Goal: Find specific page/section: Find specific page/section

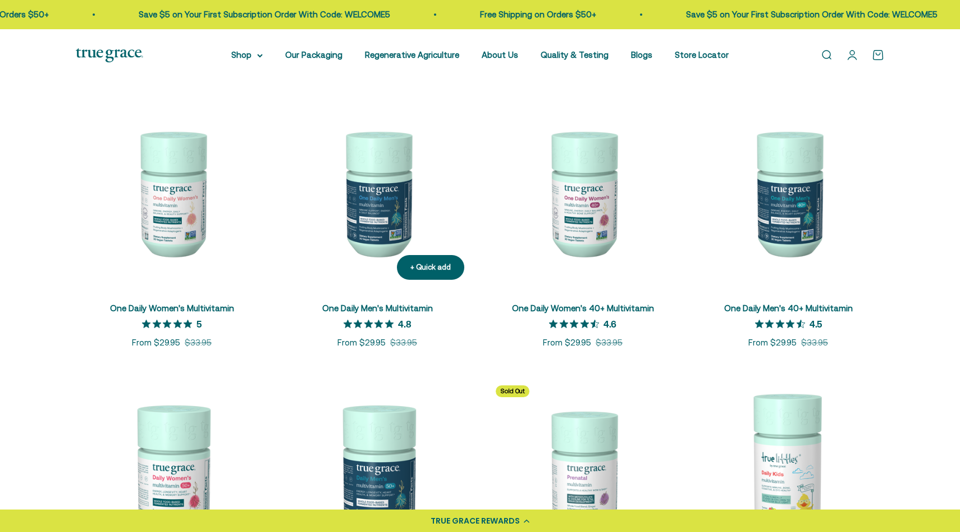
scroll to position [209, 0]
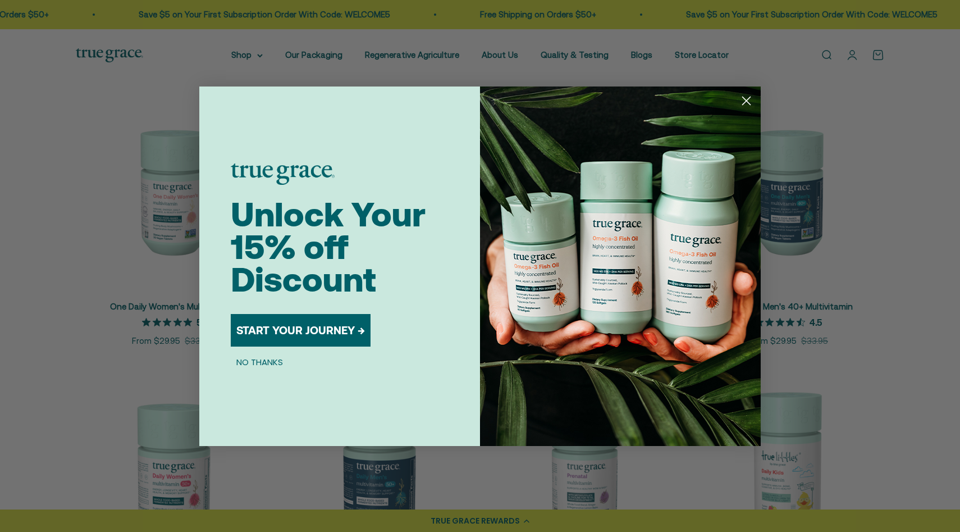
click at [750, 97] on icon "Close dialog" at bounding box center [747, 101] width 8 height 8
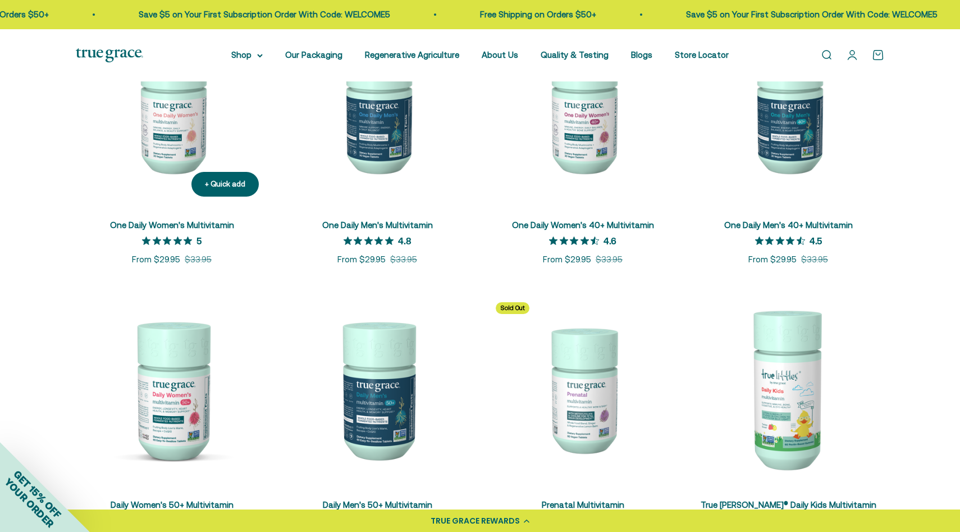
scroll to position [273, 0]
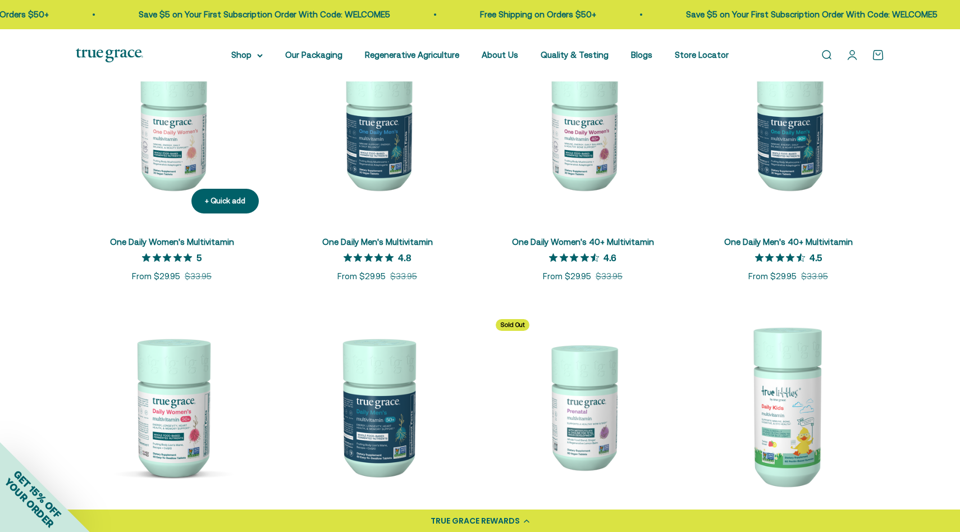
click at [182, 169] on img at bounding box center [172, 126] width 192 height 192
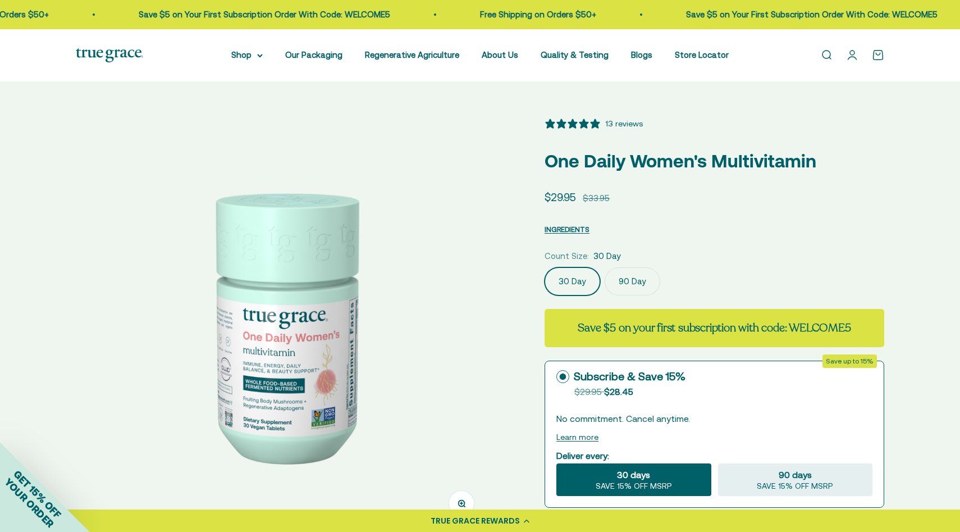
select select "3"
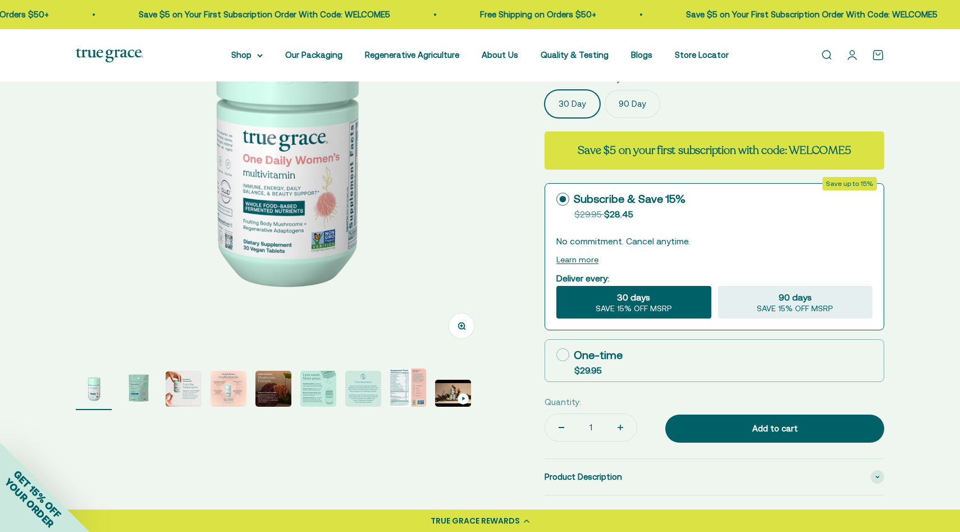
scroll to position [190, 0]
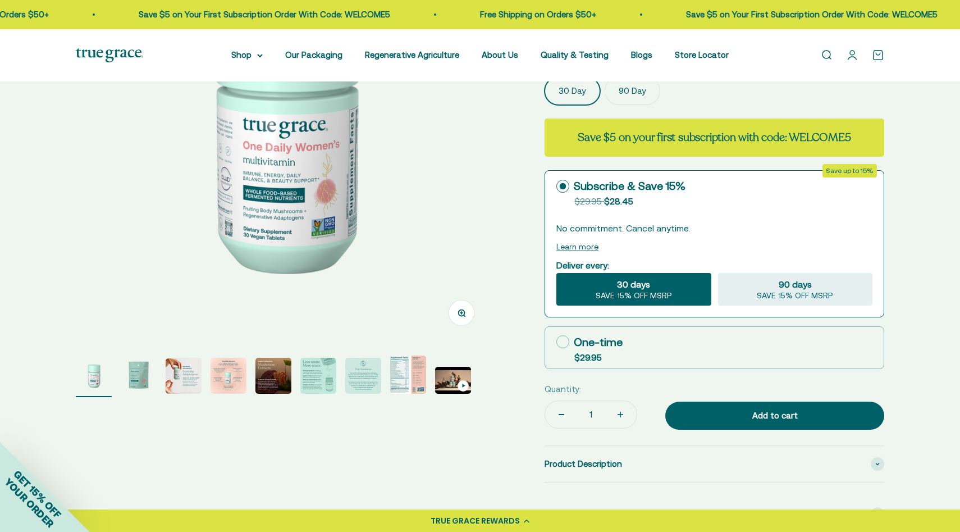
click at [143, 377] on img "Go to item 2" at bounding box center [139, 376] width 36 height 36
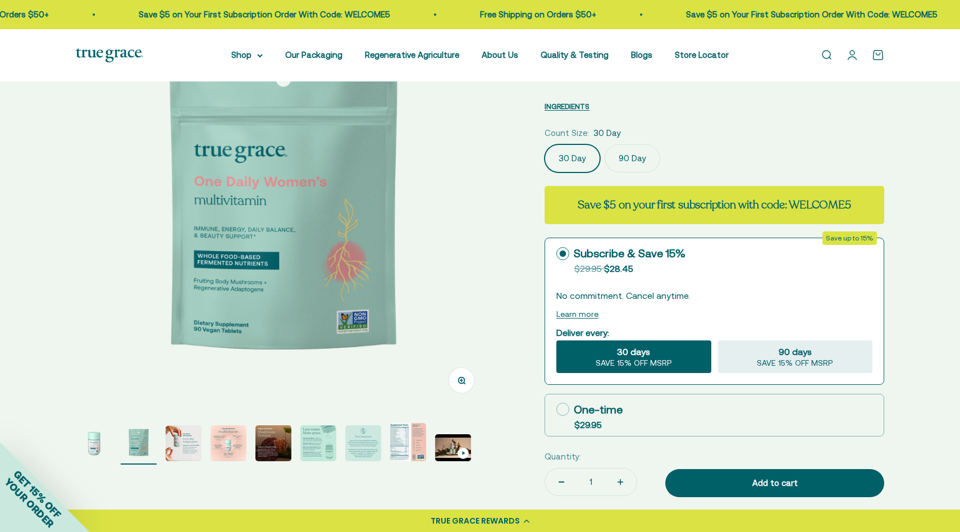
scroll to position [119, 0]
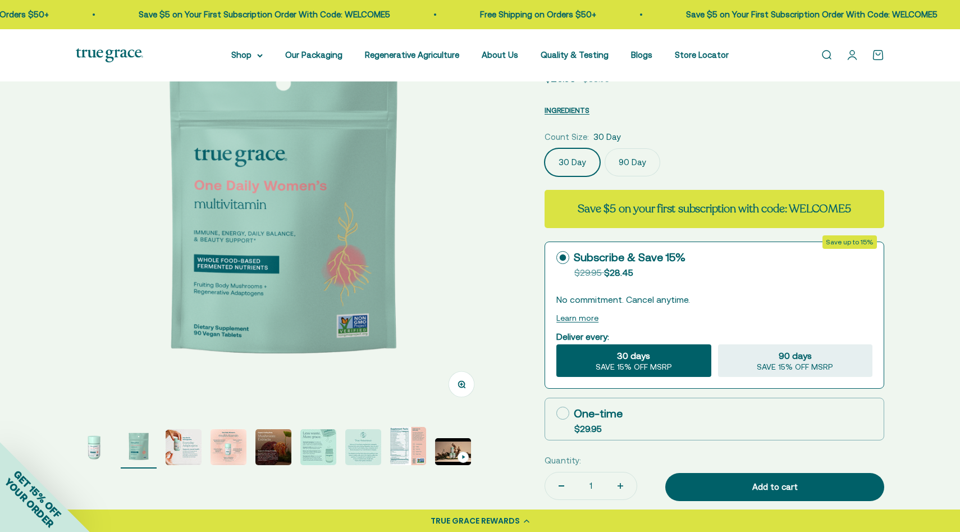
click at [192, 446] on img "Go to item 3" at bounding box center [184, 447] width 36 height 36
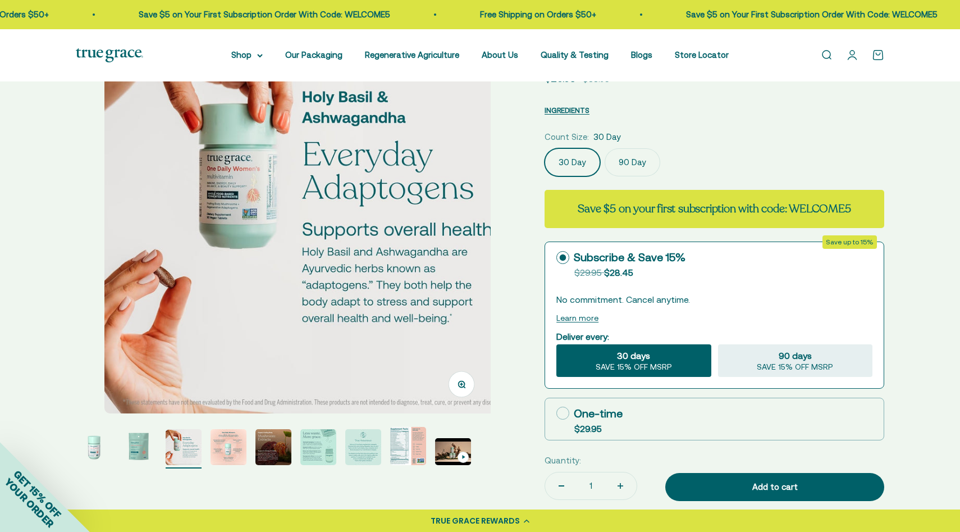
scroll to position [0, 857]
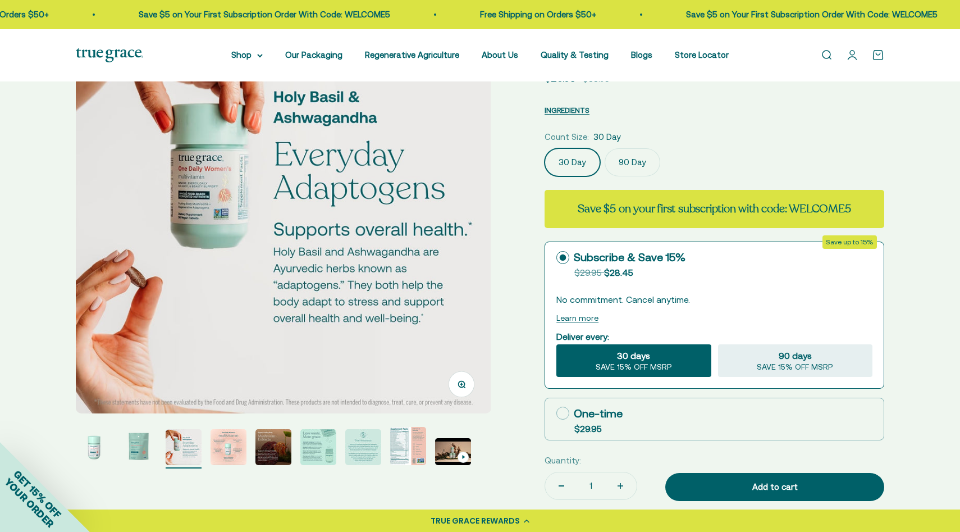
click at [232, 448] on img "Go to item 4" at bounding box center [229, 447] width 36 height 36
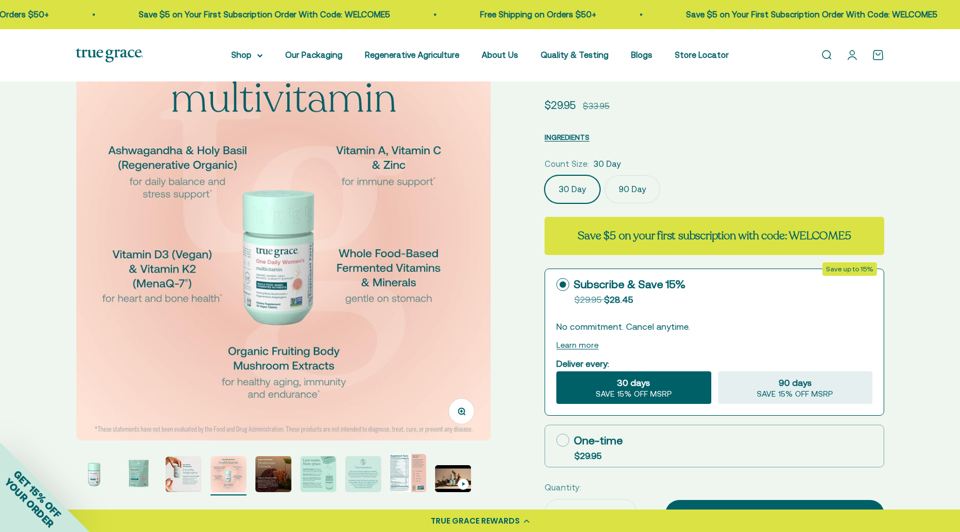
scroll to position [93, 0]
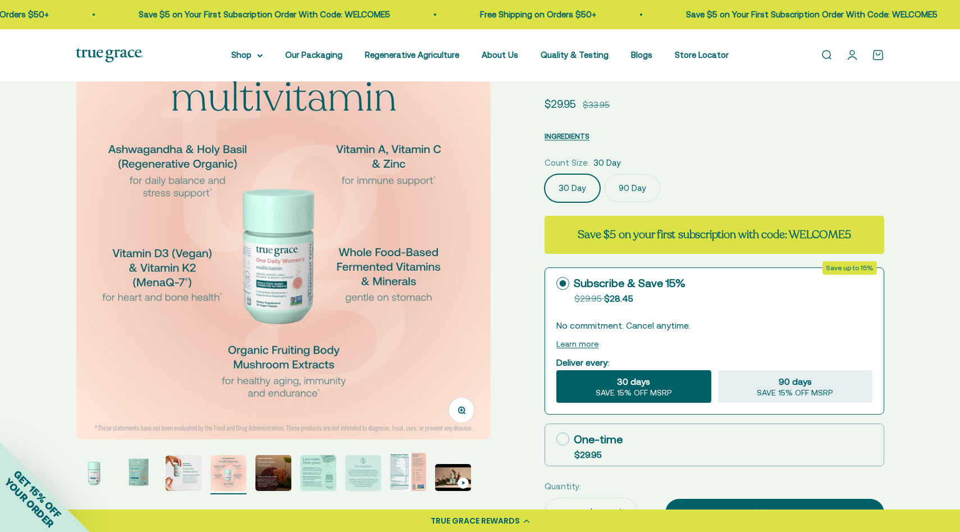
click at [262, 475] on img "Go to item 5" at bounding box center [274, 473] width 36 height 36
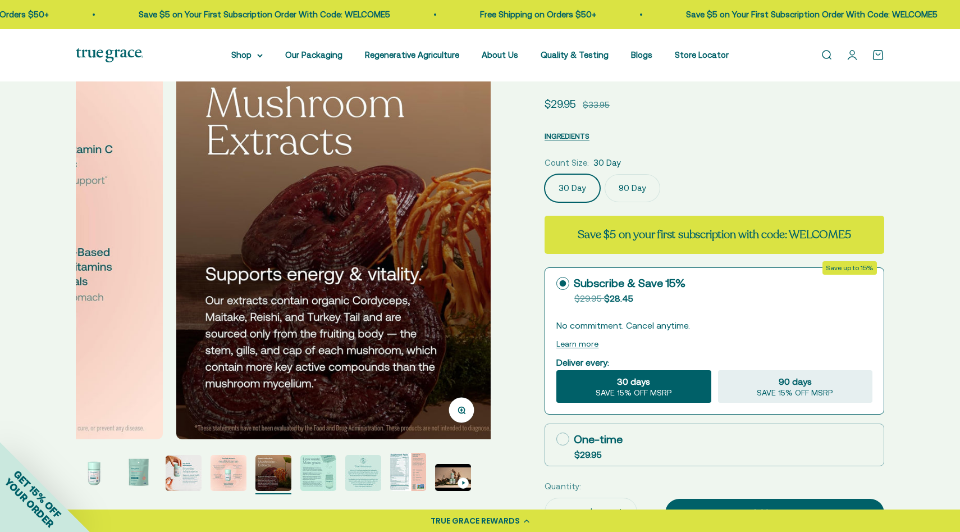
scroll to position [0, 1715]
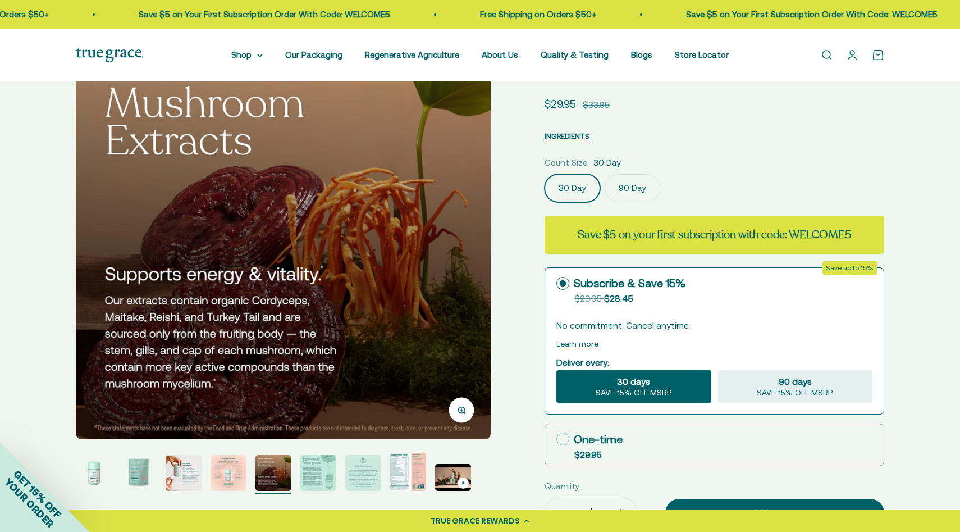
click at [318, 472] on img "Go to item 6" at bounding box center [318, 473] width 36 height 36
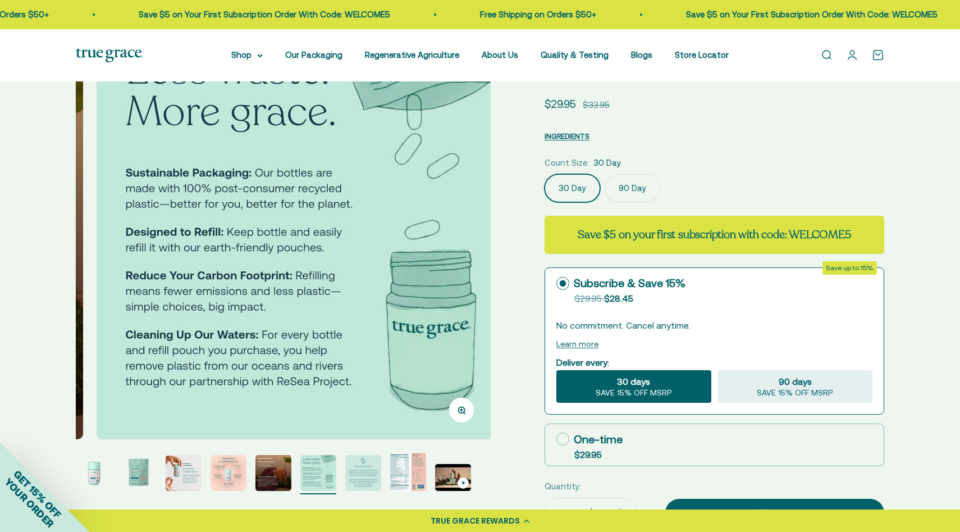
scroll to position [0, 2143]
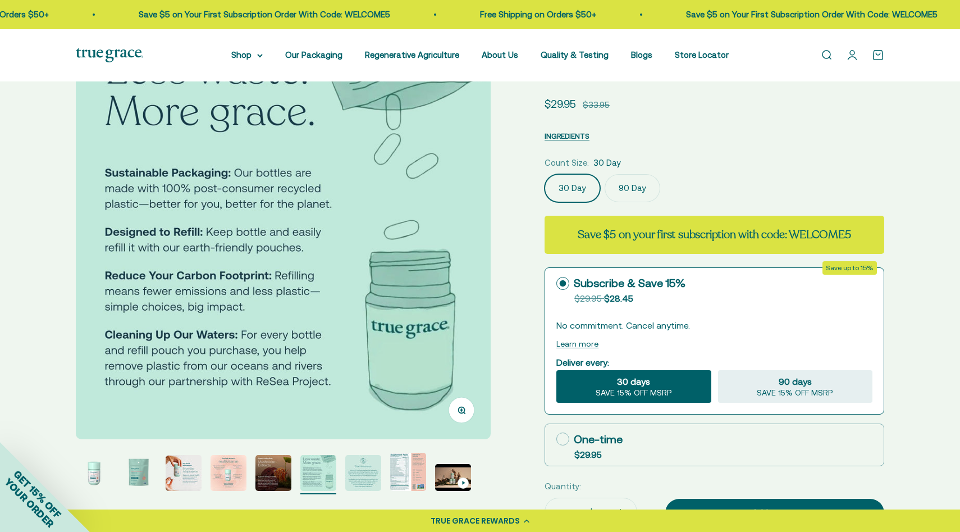
click at [366, 480] on img "Go to item 7" at bounding box center [363, 473] width 36 height 36
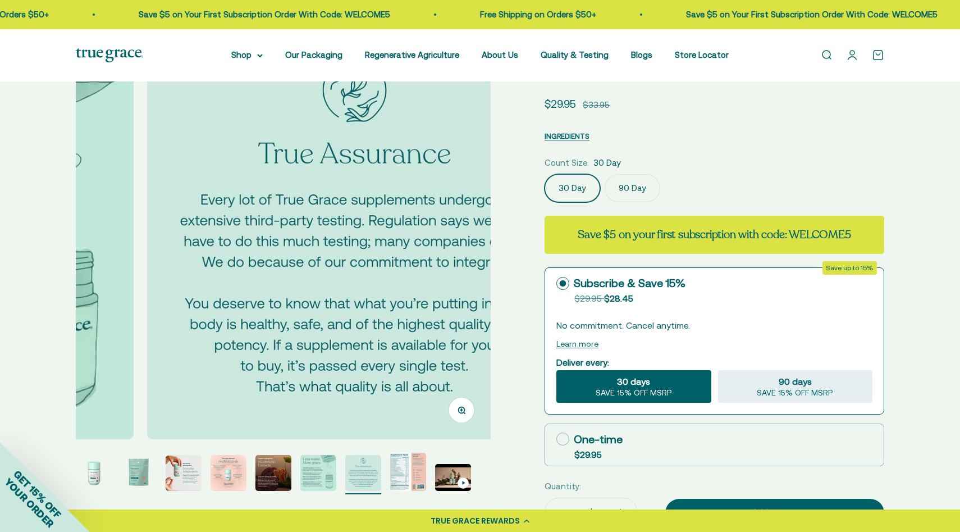
scroll to position [0, 2572]
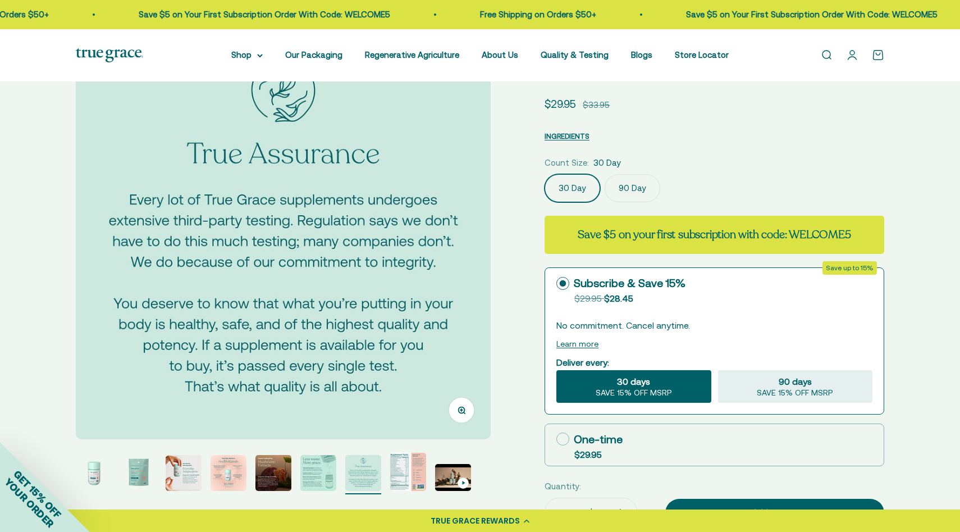
click at [402, 479] on img "Go to item 8" at bounding box center [408, 472] width 36 height 38
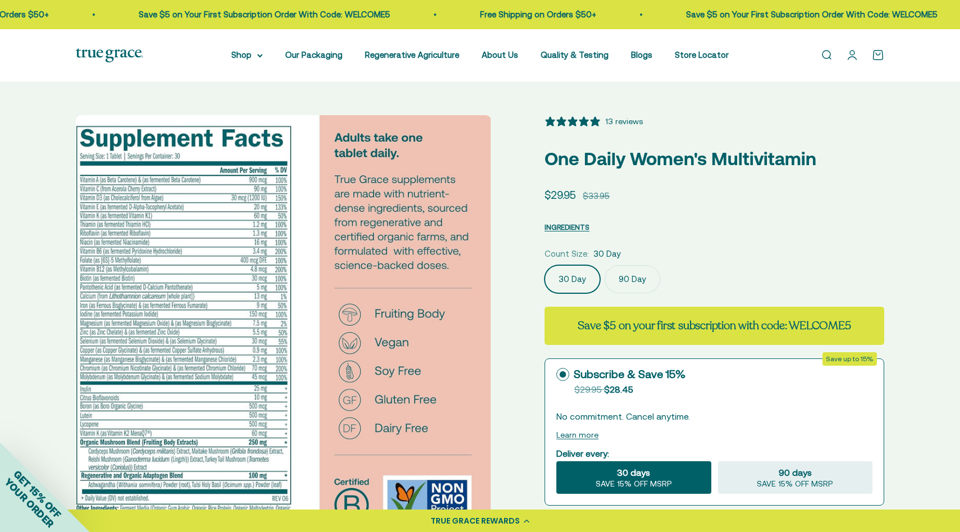
scroll to position [0, 0]
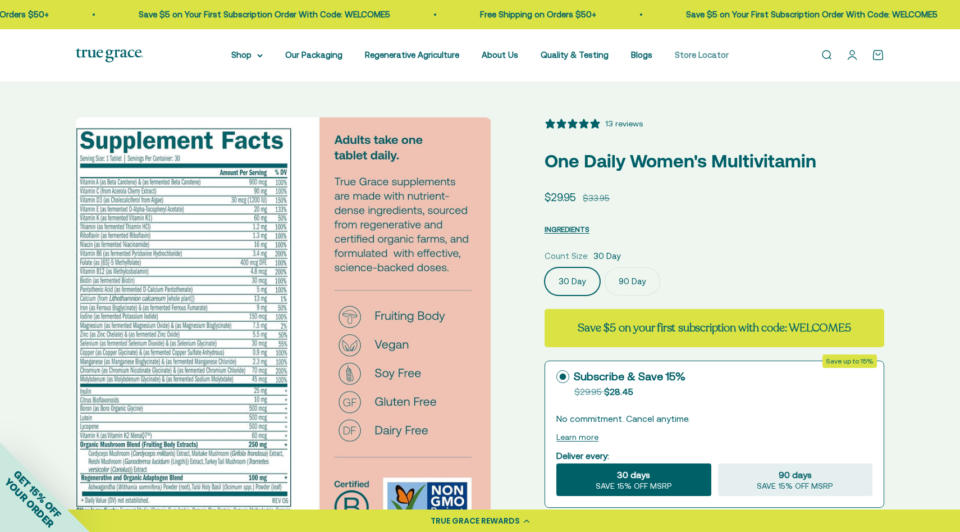
click at [677, 55] on link "Store Locator" at bounding box center [702, 55] width 54 height 10
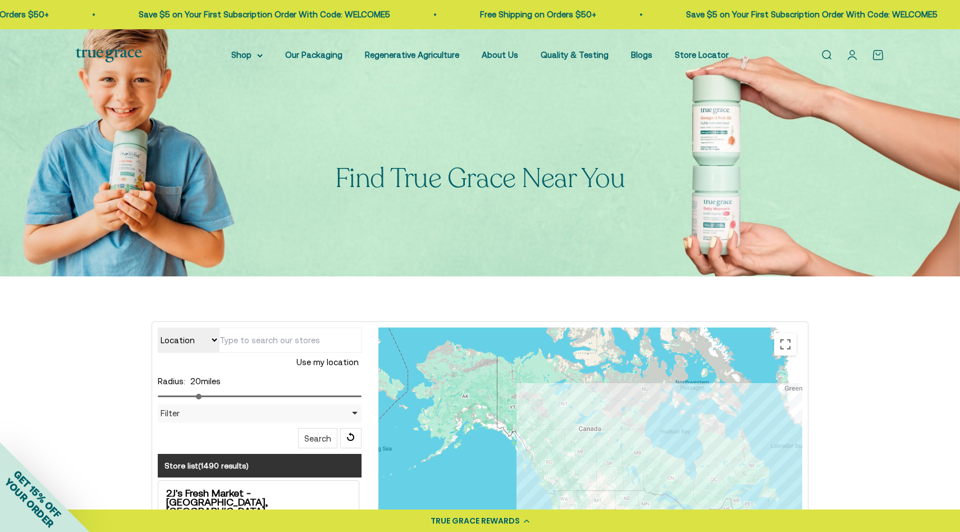
click at [258, 337] on input "text" at bounding box center [290, 339] width 143 height 25
click at [185, 395] on input "range" at bounding box center [260, 396] width 204 height 2
click at [176, 395] on input "range" at bounding box center [260, 396] width 204 height 2
type input "10"
click at [179, 396] on input "range" at bounding box center [260, 396] width 204 height 2
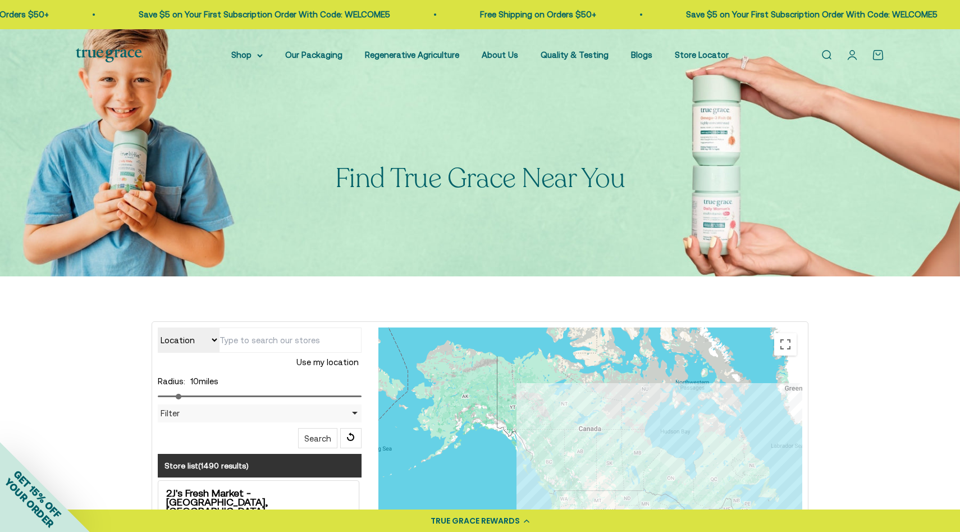
click at [261, 344] on input "text" at bounding box center [290, 339] width 143 height 25
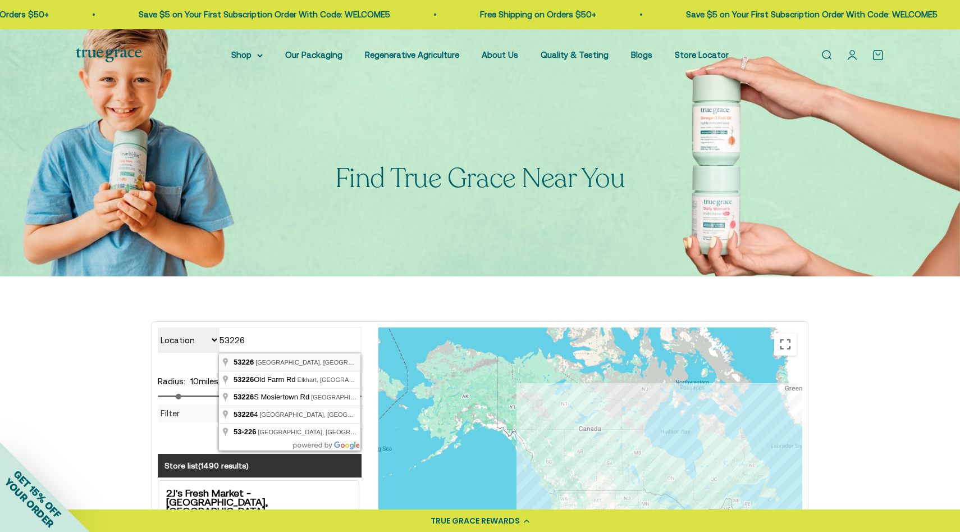
type input "[GEOGRAPHIC_DATA], [GEOGRAPHIC_DATA]"
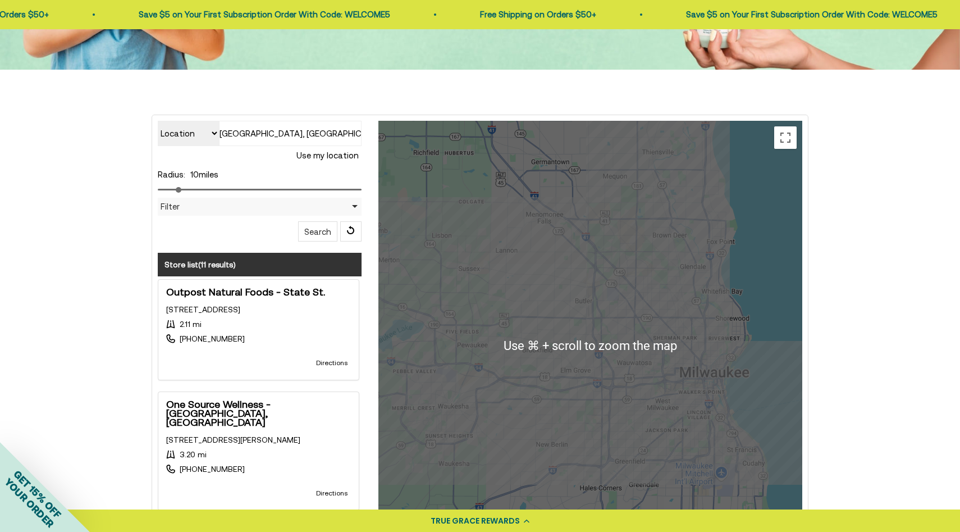
scroll to position [211, 0]
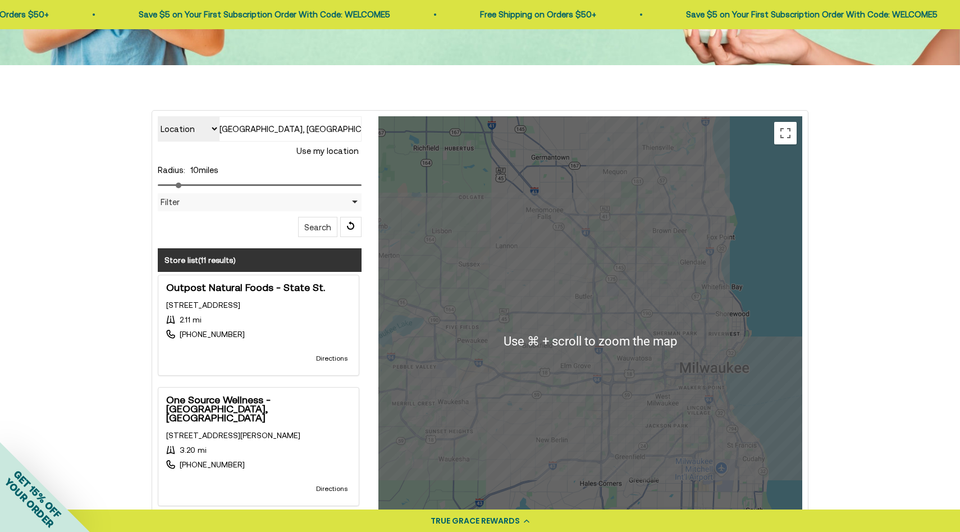
click at [883, 361] on div "Location Store name [GEOGRAPHIC_DATA], [GEOGRAPHIC_DATA] Use my location Radius…" at bounding box center [480, 372] width 809 height 525
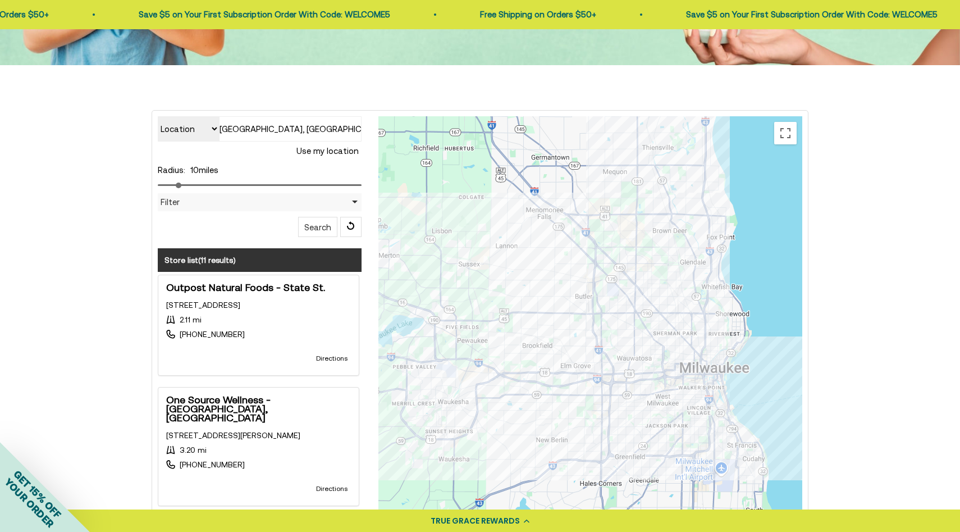
click at [644, 348] on div at bounding box center [591, 340] width 424 height 449
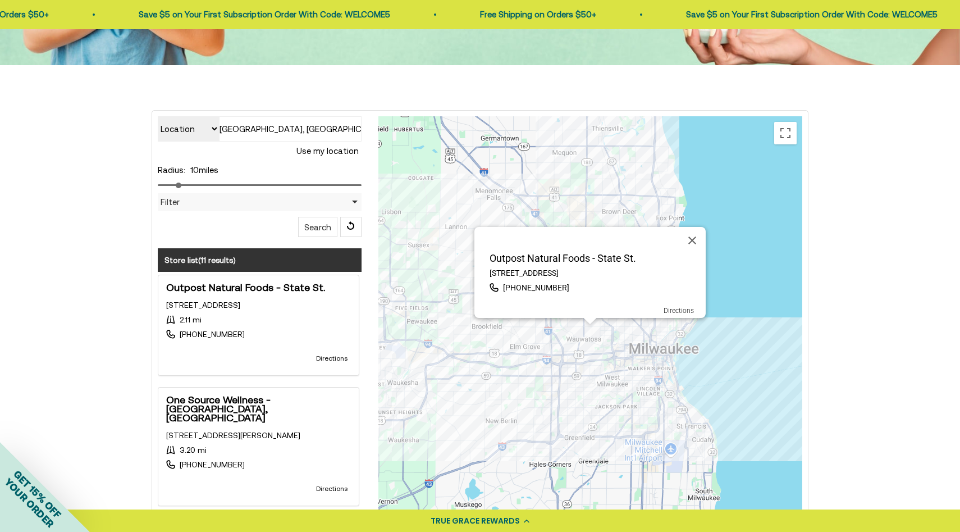
click at [621, 258] on p "Outpost Natural Foods - State St." at bounding box center [593, 258] width 225 height 9
click at [598, 329] on div "Outpost Natural Foods - [GEOGRAPHIC_DATA][STREET_ADDRESS] [PHONE_NUMBER] Direct…" at bounding box center [591, 340] width 424 height 449
click at [482, 340] on div "Outpost Natural Foods - [GEOGRAPHIC_DATA][STREET_ADDRESS] [PHONE_NUMBER] Direct…" at bounding box center [591, 340] width 424 height 449
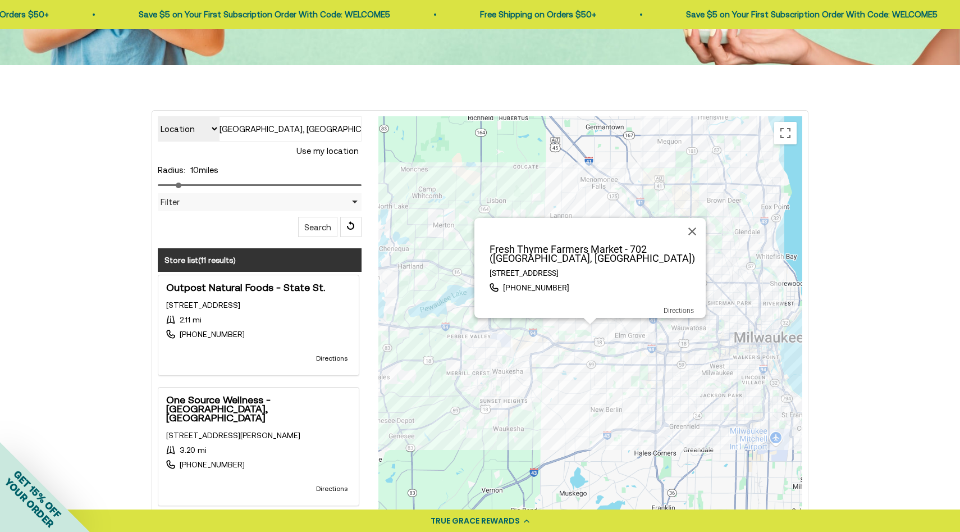
click at [574, 336] on div "Fresh Thyme Farmers Market - 702 ([GEOGRAPHIC_DATA], [GEOGRAPHIC_DATA]) [STREET…" at bounding box center [591, 340] width 424 height 449
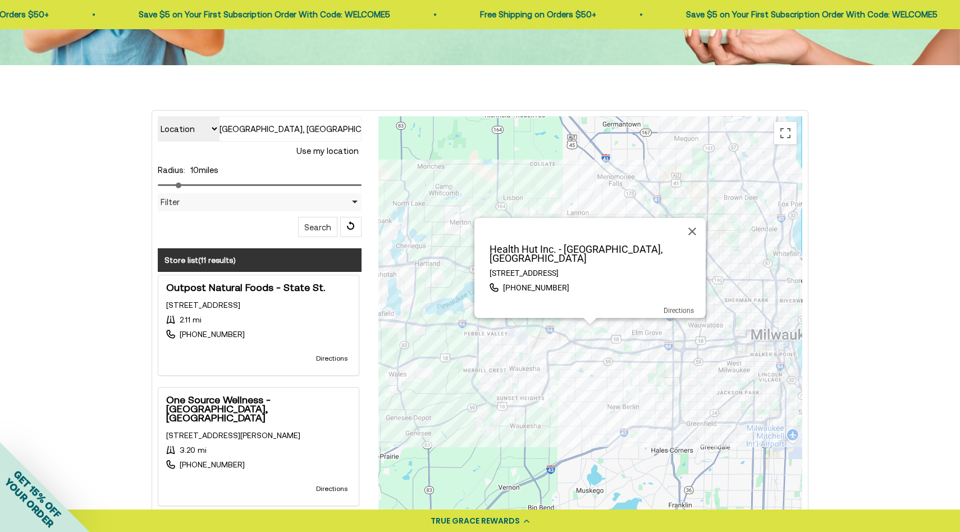
click at [608, 328] on div "Health Hut Inc. - [GEOGRAPHIC_DATA], [GEOGRAPHIC_DATA] [STREET_ADDRESS] [PHONE_…" at bounding box center [591, 340] width 424 height 449
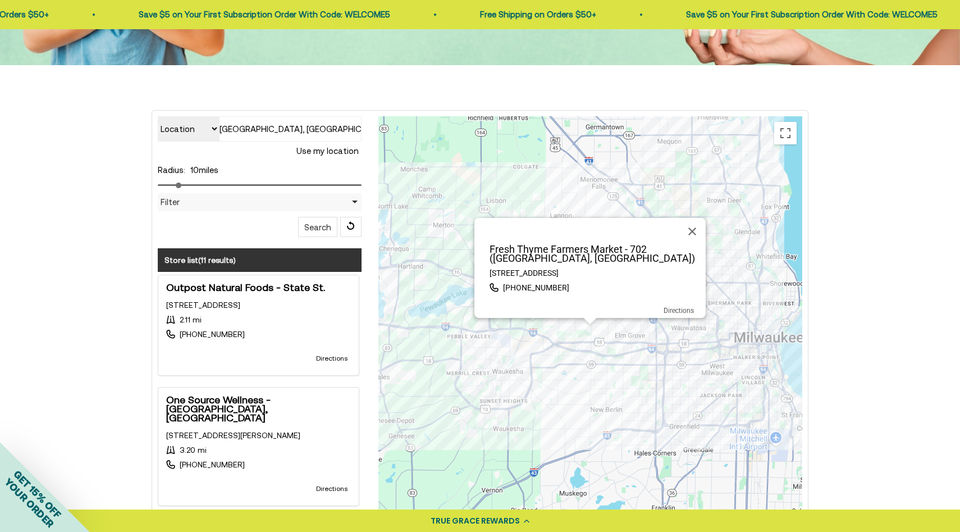
click at [626, 349] on div "Fresh Thyme Farmers Market - 702 ([GEOGRAPHIC_DATA], [GEOGRAPHIC_DATA]) [STREET…" at bounding box center [591, 340] width 424 height 449
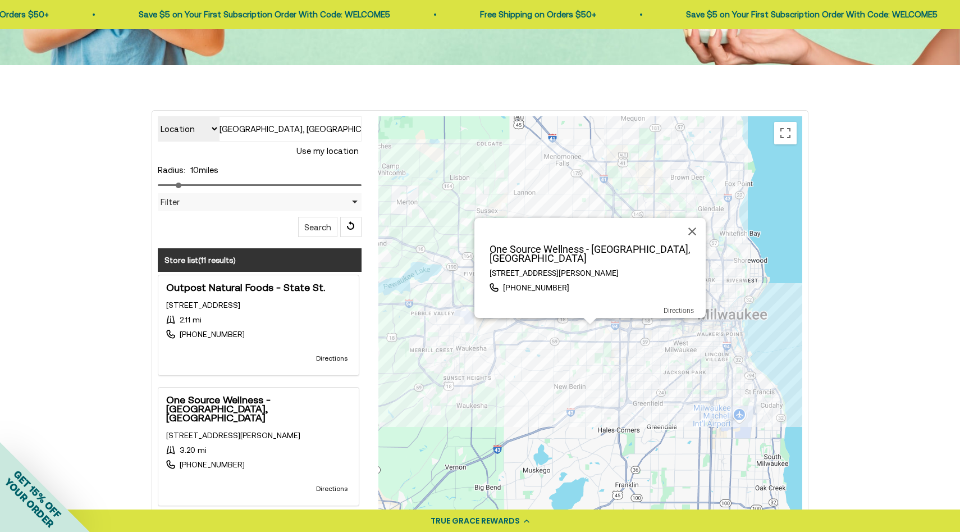
click at [639, 386] on div "One Source Wellness - [GEOGRAPHIC_DATA][STREET_ADDRESS][PERSON_NAME] [PHONE_NUM…" at bounding box center [591, 340] width 424 height 449
click at [641, 393] on div "One Source Wellness - [GEOGRAPHIC_DATA][STREET_ADDRESS][PERSON_NAME] [PHONE_NUM…" at bounding box center [591, 340] width 424 height 449
